Goal: Complete application form

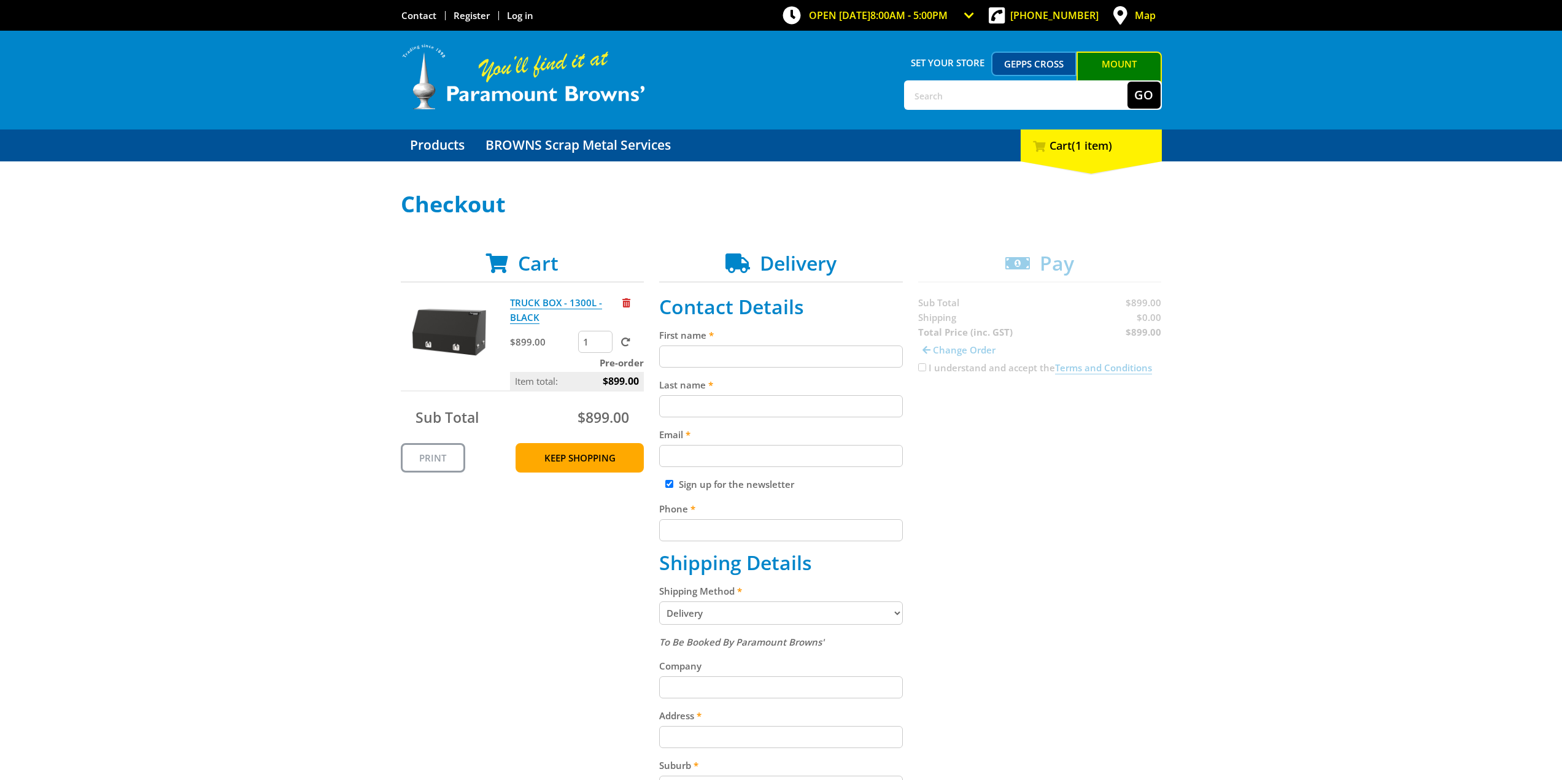
click at [788, 349] on input "First name" at bounding box center [781, 357] width 244 height 22
type input "[PERSON_NAME]"
type input "[PERSON_NAME][EMAIL_ADDRESS][PERSON_NAME][DOMAIN_NAME]"
type input "0434553963"
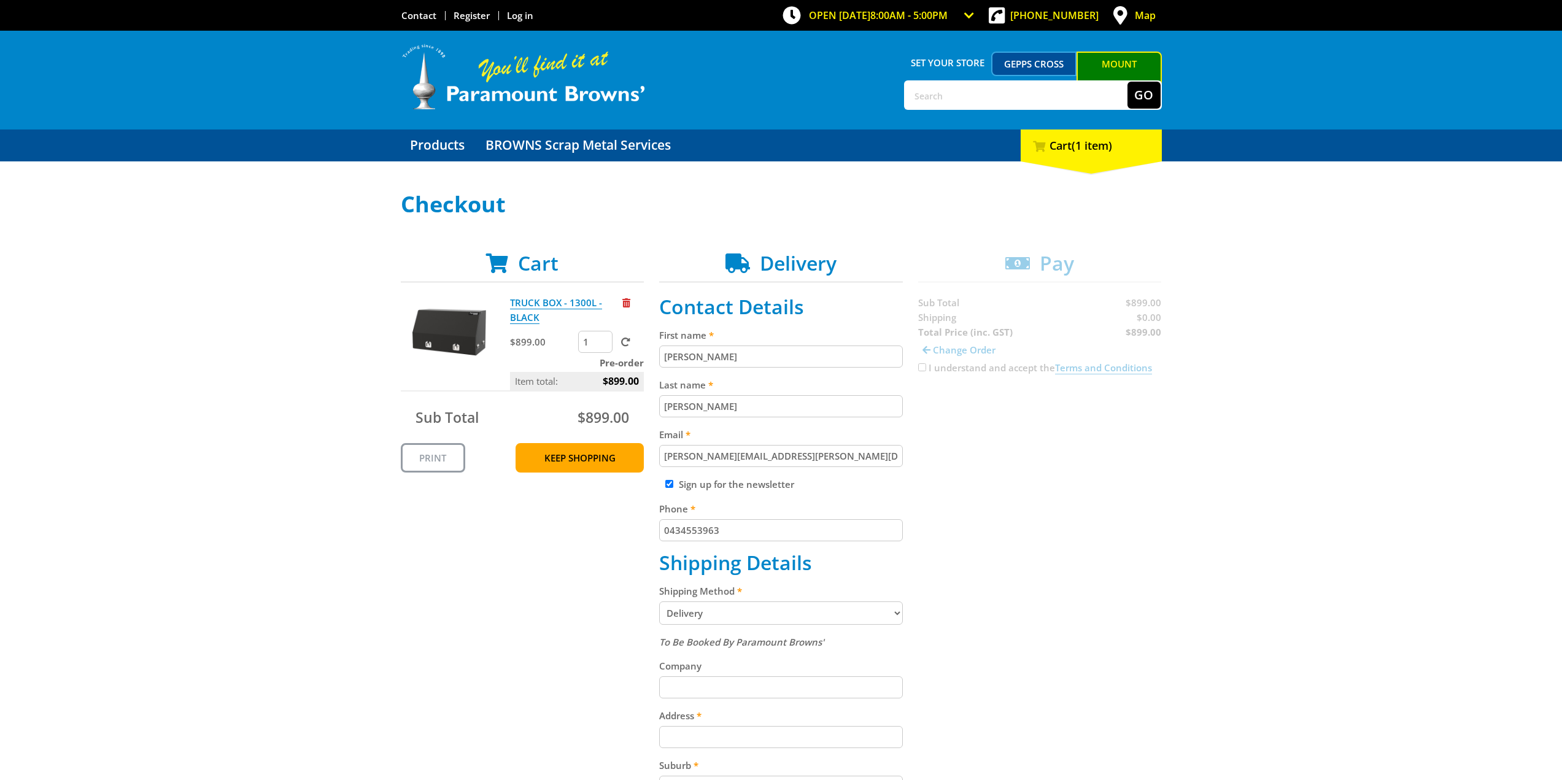
type input "[STREET_ADDRESS][PERSON_NAME]"
type input "[PERSON_NAME][GEOGRAPHIC_DATA]"
type input "5253"
select select "SA"
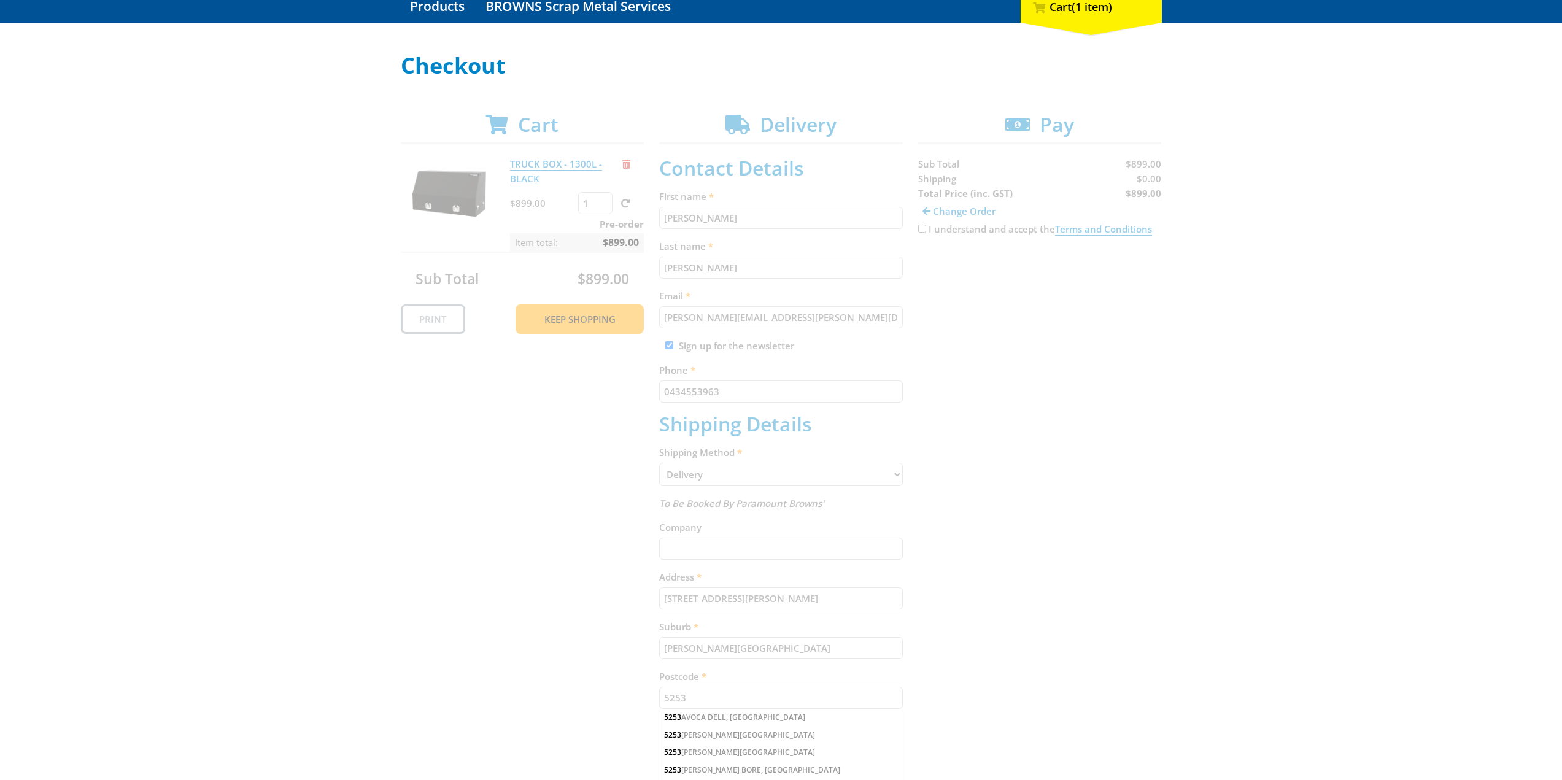
scroll to position [184, 0]
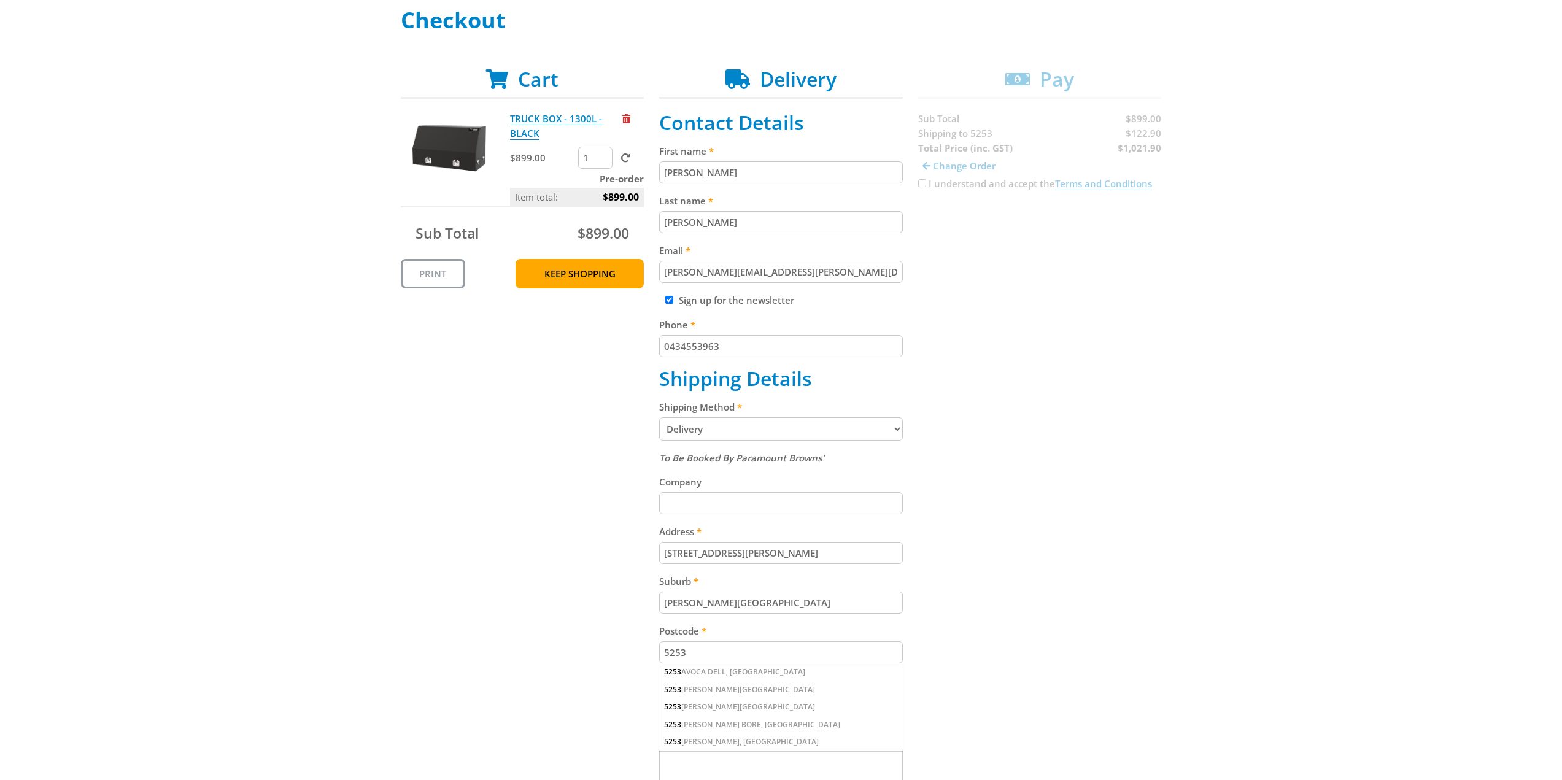
click at [828, 437] on select "Pickup from [GEOGRAPHIC_DATA][PERSON_NAME] Delivery" at bounding box center [781, 428] width 244 height 23
select select "Pickup"
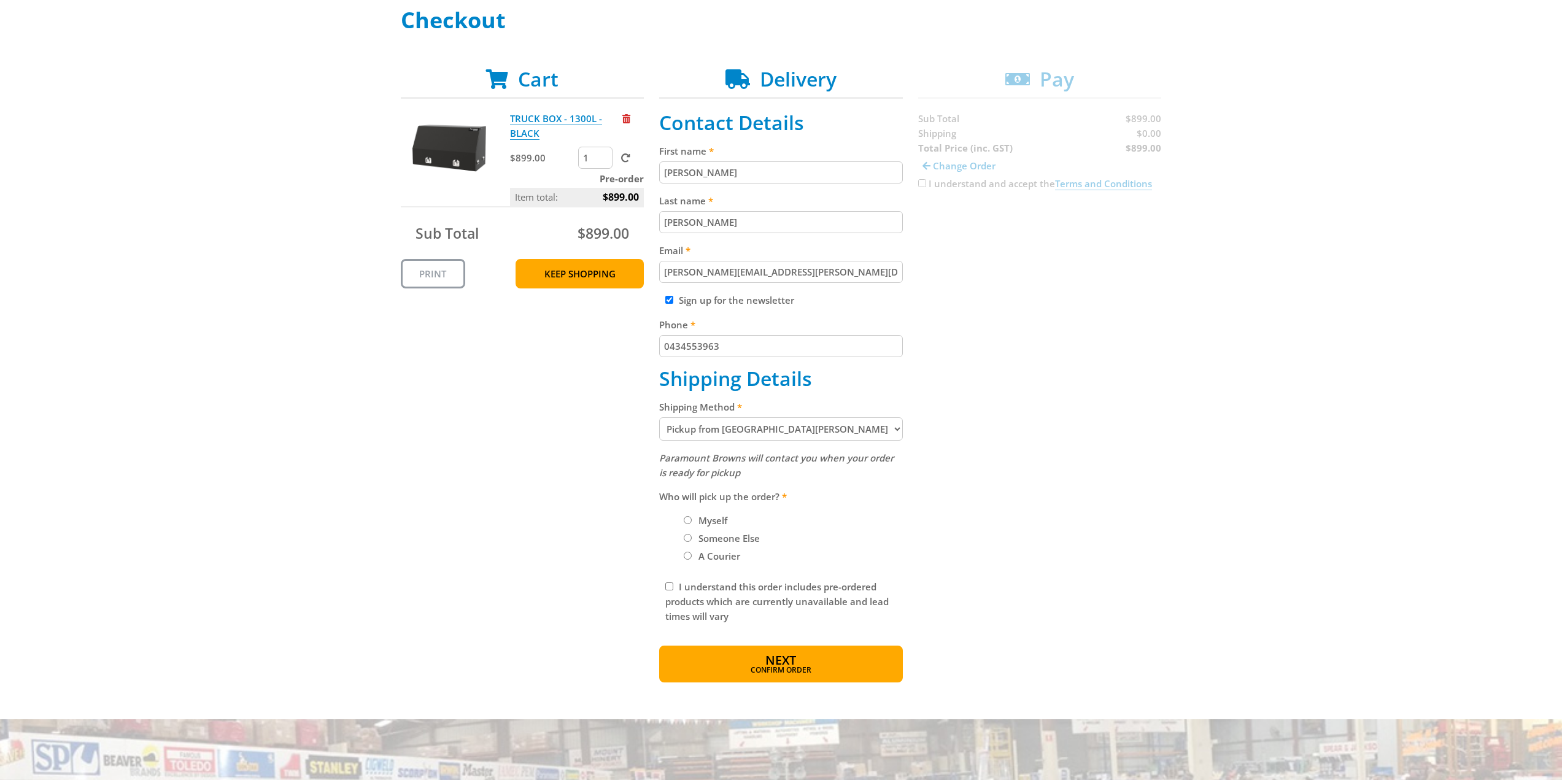
click at [685, 521] on input "Myself" at bounding box center [688, 520] width 8 height 8
radio input "true"
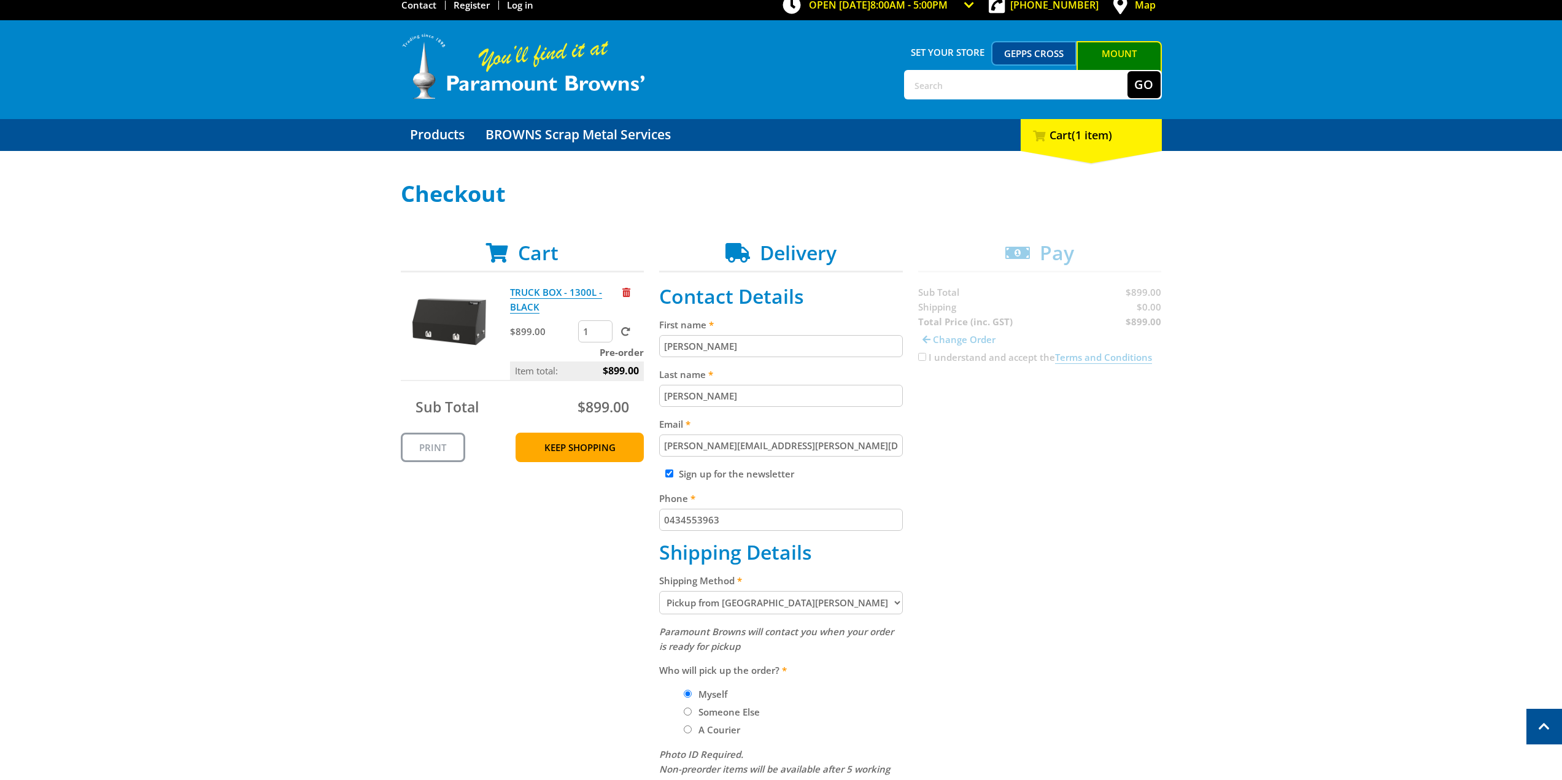
scroll to position [0, 0]
